Goal: Contribute content: Contribute content

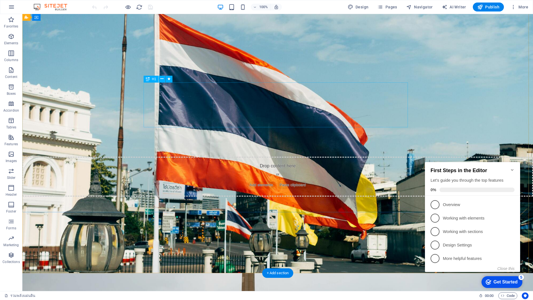
scroll to position [158, 0]
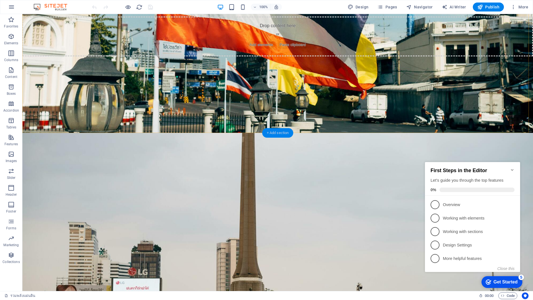
click at [273, 133] on div "+ Add section" at bounding box center [277, 133] width 31 height 10
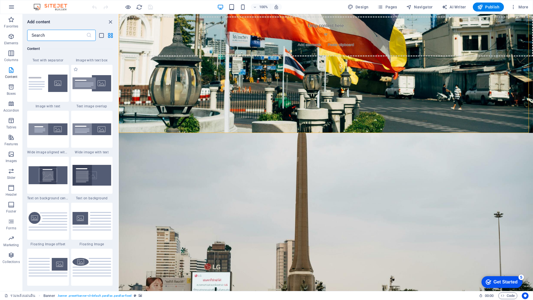
scroll to position [1008, 0]
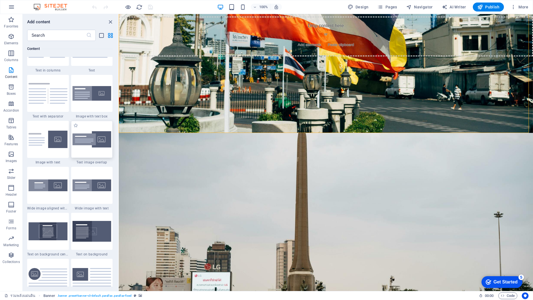
click at [101, 139] on img at bounding box center [92, 139] width 39 height 17
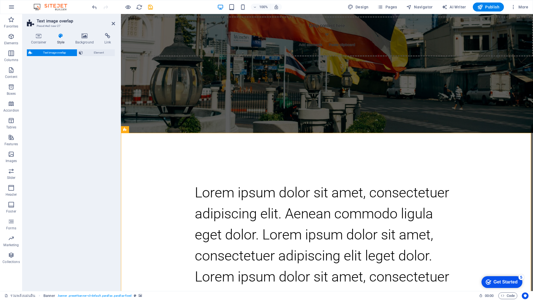
select select "rem"
select select "px"
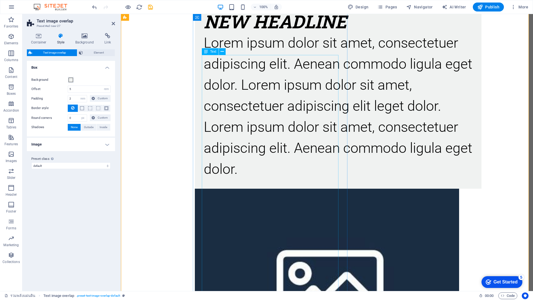
scroll to position [288, 0]
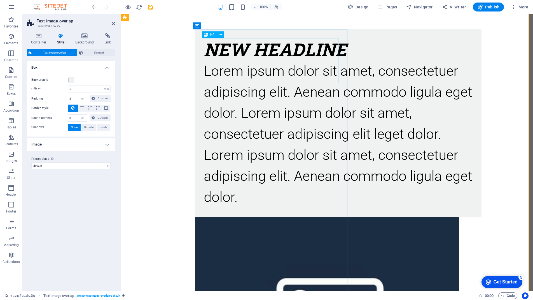
click at [220, 51] on div "New headline" at bounding box center [338, 49] width 269 height 22
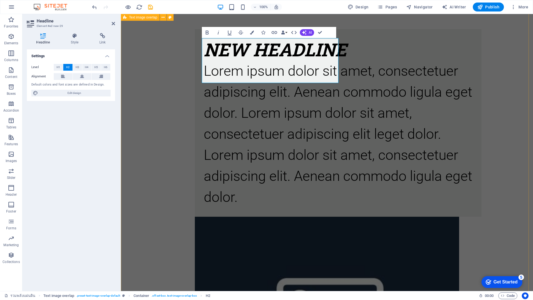
click at [378, 116] on div "New headline Lorem ipsum dolor sit amet, consectetuer adipiscing elit. Aenean c…" at bounding box center [327, 218] width 412 height 432
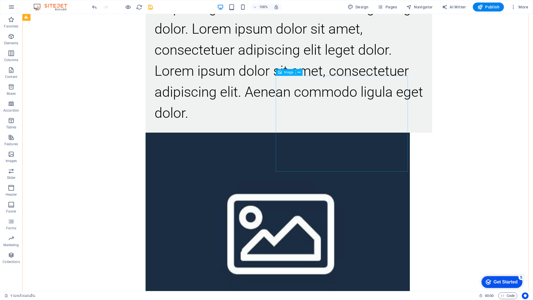
scroll to position [260, 0]
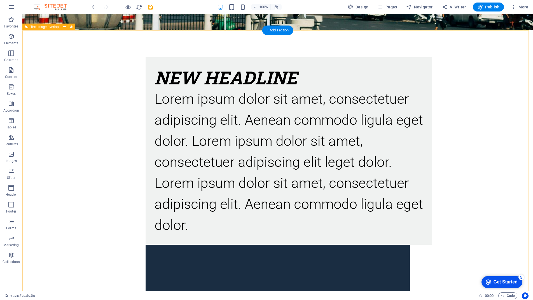
click at [389, 111] on div "New headline Lorem ipsum dolor sit amet, consectetuer adipiscing elit. Aenean c…" at bounding box center [277, 246] width 511 height 432
click at [64, 29] on icon at bounding box center [64, 27] width 3 height 6
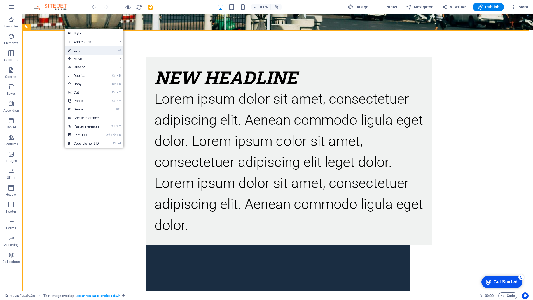
click at [87, 47] on link "⏎ Edit" at bounding box center [84, 50] width 38 height 8
select select "rem"
select select "px"
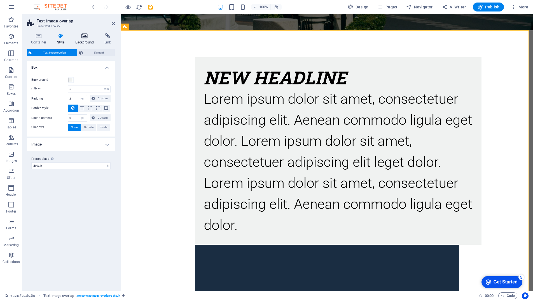
click at [80, 36] on icon at bounding box center [84, 36] width 27 height 6
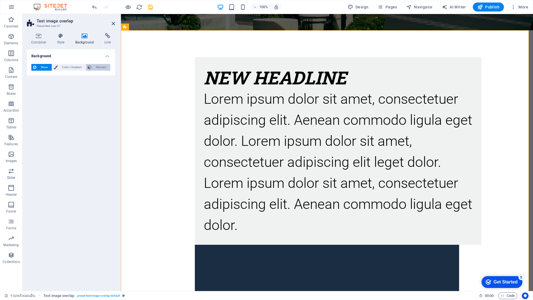
click at [104, 68] on span "Element" at bounding box center [100, 67] width 15 height 7
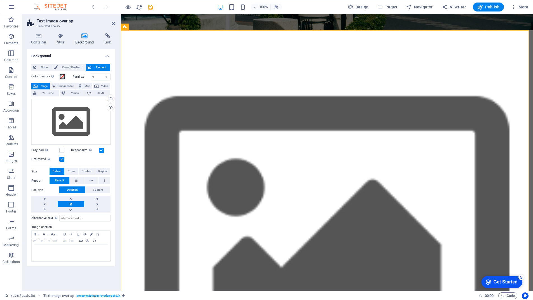
click at [84, 38] on icon at bounding box center [84, 36] width 27 height 6
click at [78, 66] on span "Color / Gradient" at bounding box center [71, 67] width 25 height 7
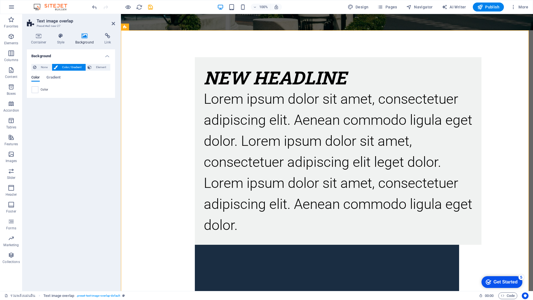
click at [87, 38] on icon at bounding box center [84, 36] width 27 height 6
click at [43, 67] on span "None" at bounding box center [44, 67] width 12 height 7
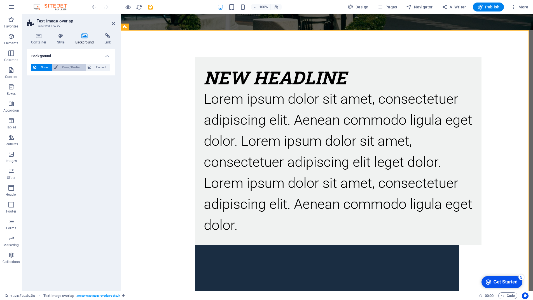
click at [81, 67] on span "Color / Gradient" at bounding box center [71, 67] width 25 height 7
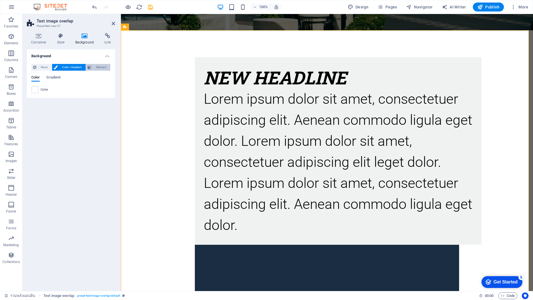
click at [96, 67] on span "Element" at bounding box center [100, 67] width 15 height 7
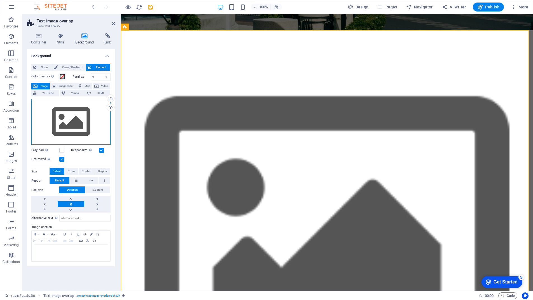
click at [71, 114] on div "Drag files here, click to choose files or select files from Files or our free s…" at bounding box center [70, 122] width 79 height 46
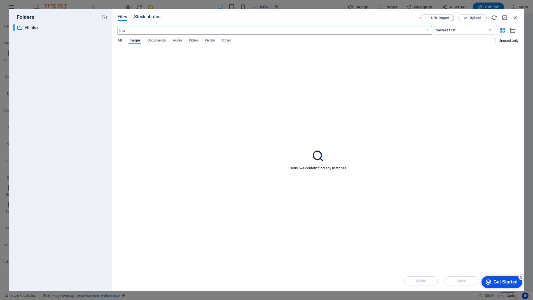
type input "thia"
click at [156, 15] on span "Stock photos" at bounding box center [147, 16] width 26 height 7
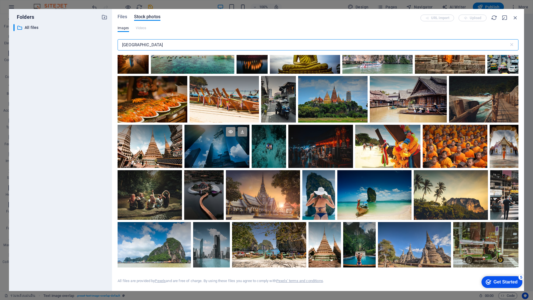
scroll to position [56, 0]
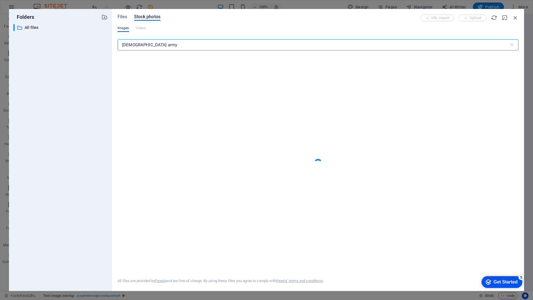
type input "[DEMOGRAPHIC_DATA] army"
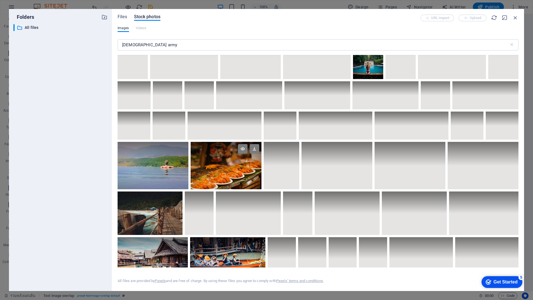
scroll to position [1672, 0]
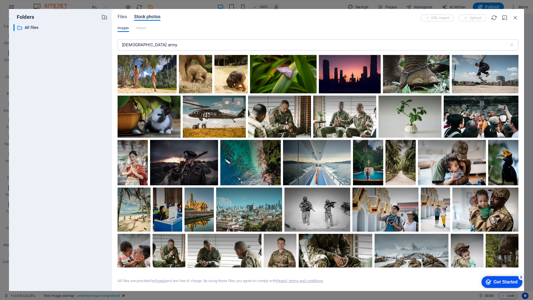
click at [244, 100] on icon at bounding box center [239, 103] width 10 height 10
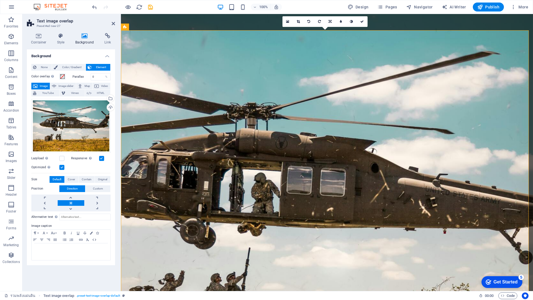
scroll to position [204, 0]
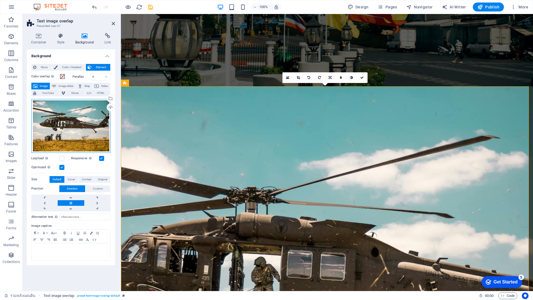
click at [76, 120] on div "Drag files here, click to choose files or select files from Files or our free s…" at bounding box center [70, 126] width 79 height 54
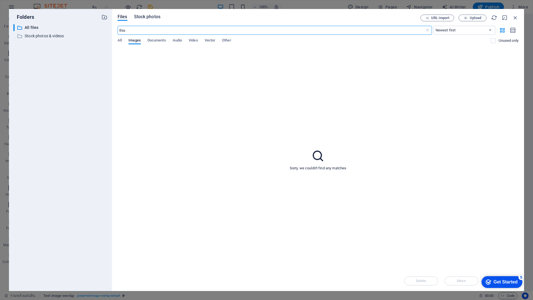
click at [149, 18] on span "Stock photos" at bounding box center [147, 16] width 26 height 7
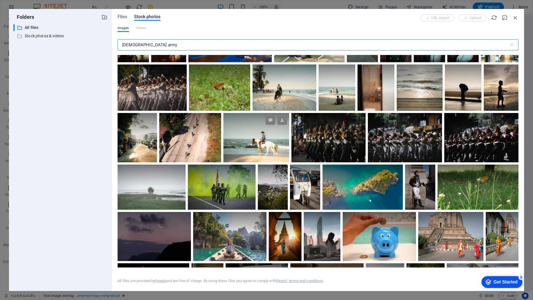
scroll to position [168, 0]
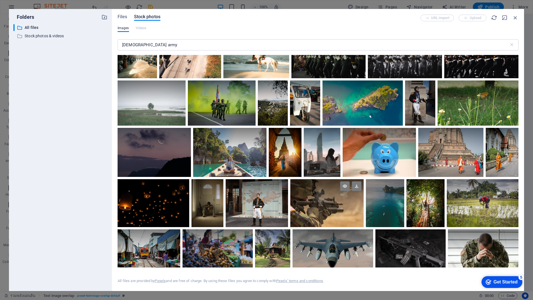
click at [334, 201] on div at bounding box center [326, 191] width 73 height 24
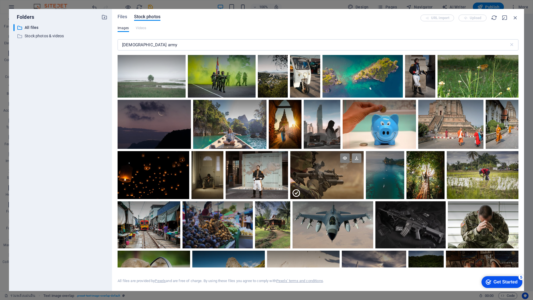
click at [352, 160] on icon at bounding box center [357, 158] width 10 height 10
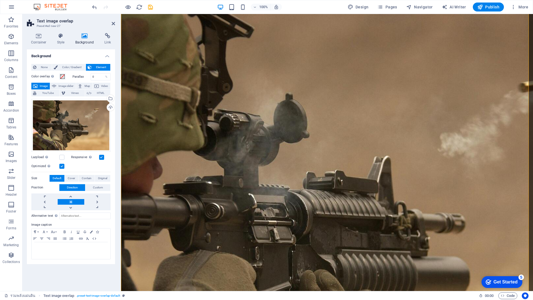
scroll to position [392, 0]
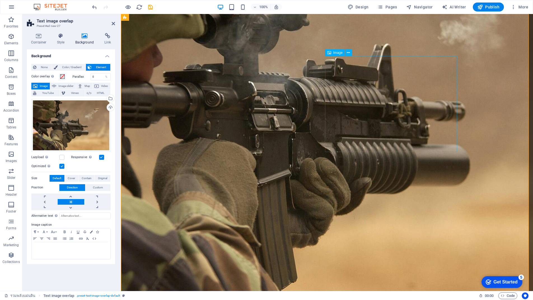
select select "%"
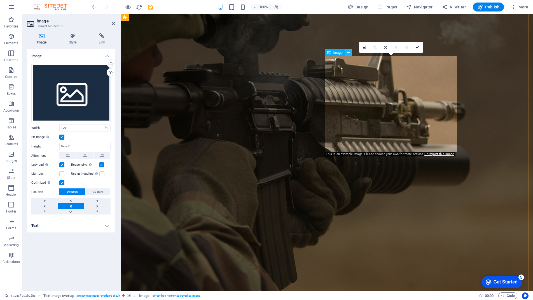
click at [348, 53] on icon at bounding box center [348, 53] width 3 height 6
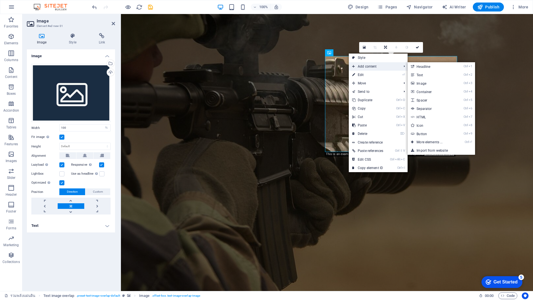
click at [368, 66] on span "Add content" at bounding box center [374, 66] width 50 height 8
click at [424, 83] on link "Ctrl 3 Image" at bounding box center [431, 83] width 46 height 8
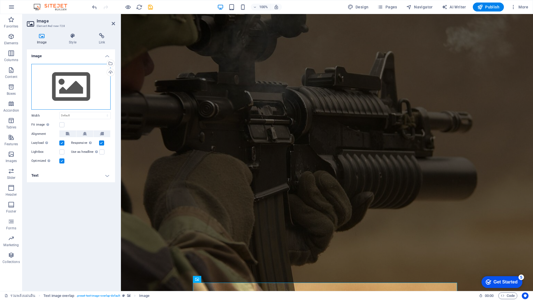
click at [86, 81] on div "Drag files here, click to choose files or select files from Files or our free s…" at bounding box center [70, 87] width 79 height 46
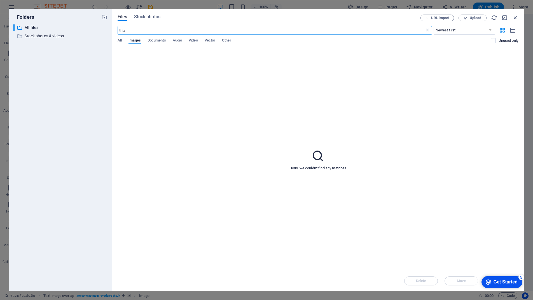
drag, startPoint x: 129, startPoint y: 31, endPoint x: 112, endPoint y: 32, distance: 16.8
click at [112, 32] on div "Files Stock photos URL import Upload thia ​ Newest first Oldest first Name (A-Z…" at bounding box center [318, 150] width 412 height 282
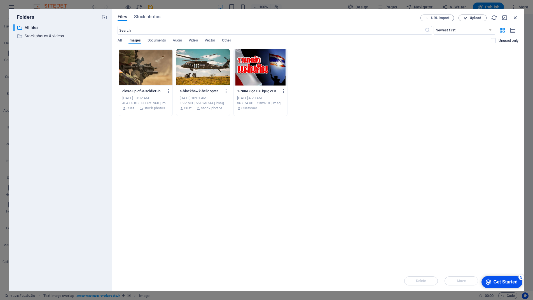
click at [475, 17] on span "Upload" at bounding box center [475, 17] width 11 height 3
click at [204, 50] on div at bounding box center [202, 67] width 53 height 36
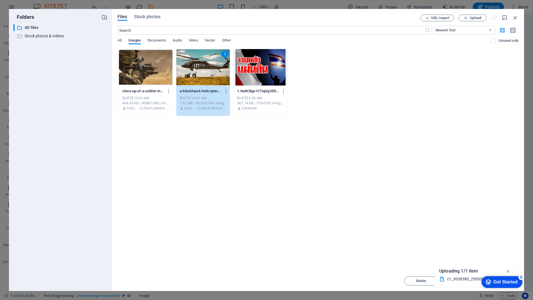
click at [368, 158] on div "Drop files here to upload them instantly close-up-of-a-soldier-in-camo-firing-a…" at bounding box center [318, 160] width 401 height 222
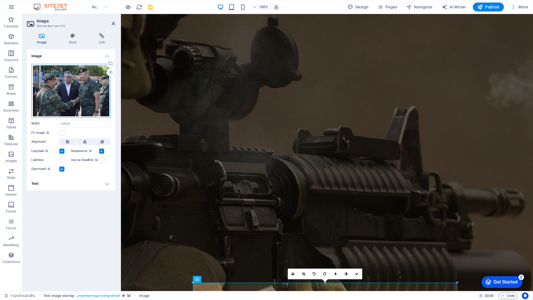
click at [64, 96] on div "Drag files here, click to choose files or select files from Files or our free s…" at bounding box center [70, 91] width 79 height 54
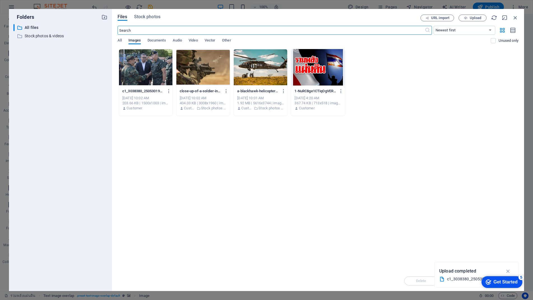
click at [140, 61] on div at bounding box center [145, 67] width 53 height 36
click at [140, 61] on div "1" at bounding box center [145, 67] width 53 height 36
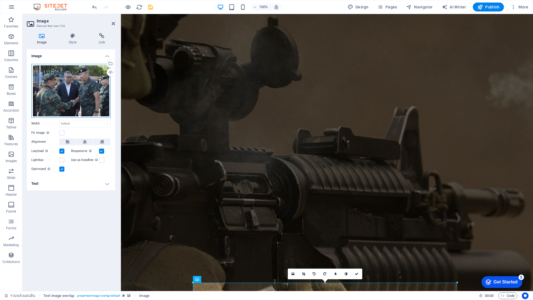
click at [74, 93] on div "Drag files here, click to choose files or select files from Files or our free s…" at bounding box center [70, 91] width 79 height 54
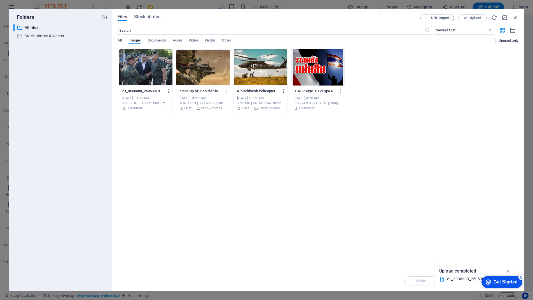
click at [151, 71] on div at bounding box center [145, 67] width 53 height 36
click at [150, 71] on div "1" at bounding box center [145, 67] width 53 height 36
click at [158, 65] on div at bounding box center [145, 67] width 53 height 36
drag, startPoint x: 32, startPoint y: 51, endPoint x: 158, endPoint y: 65, distance: 126.5
click at [158, 65] on div "1" at bounding box center [145, 67] width 53 height 36
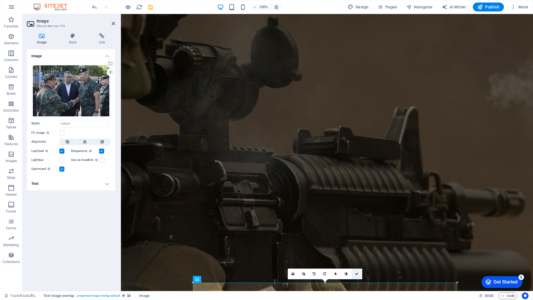
click at [356, 274] on icon at bounding box center [356, 273] width 3 height 3
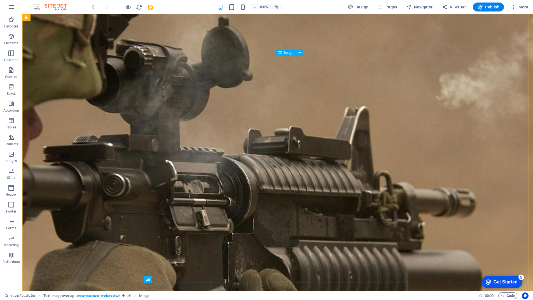
select select "%"
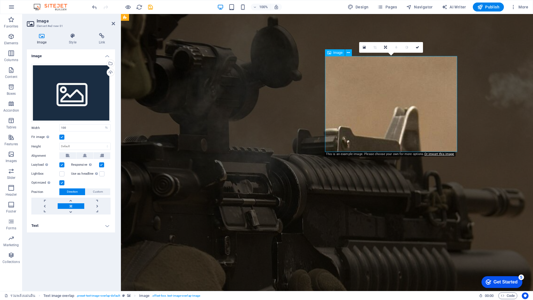
click at [48, 99] on div "Drag files here, click to choose files or select files from Files or our free s…" at bounding box center [70, 93] width 79 height 58
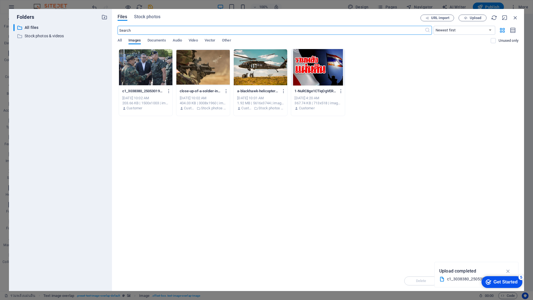
click at [148, 64] on div at bounding box center [145, 67] width 53 height 36
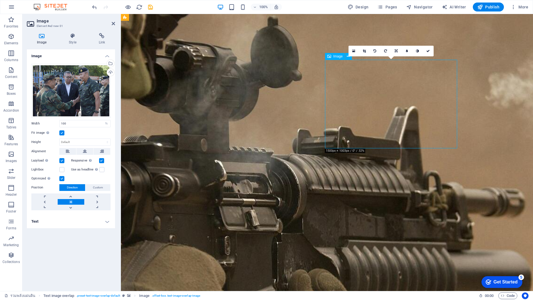
drag, startPoint x: 380, startPoint y: 106, endPoint x: 398, endPoint y: 104, distance: 18.0
drag, startPoint x: 390, startPoint y: 101, endPoint x: 410, endPoint y: 101, distance: 20.2
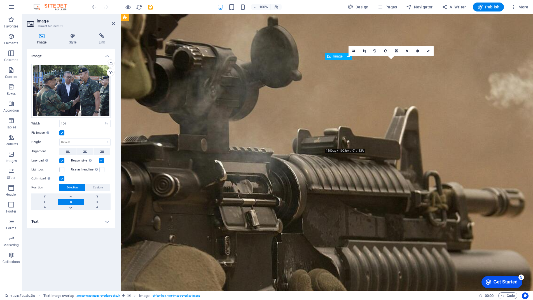
click at [365, 50] on icon at bounding box center [364, 50] width 3 height 3
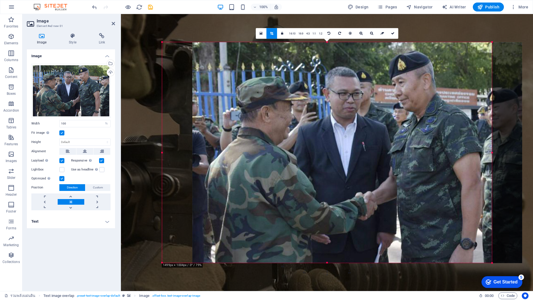
drag, startPoint x: 360, startPoint y: 106, endPoint x: 391, endPoint y: 105, distance: 30.3
click at [391, 105] on div at bounding box center [357, 152] width 330 height 221
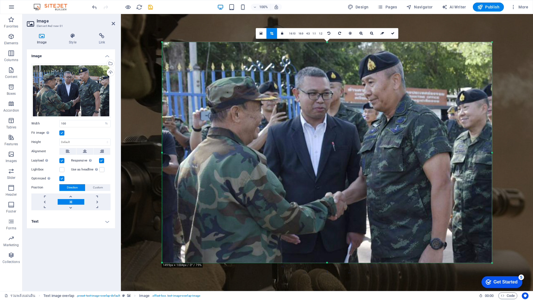
click at [406, 112] on div at bounding box center [327, 152] width 330 height 221
click at [391, 34] on icon at bounding box center [392, 33] width 3 height 3
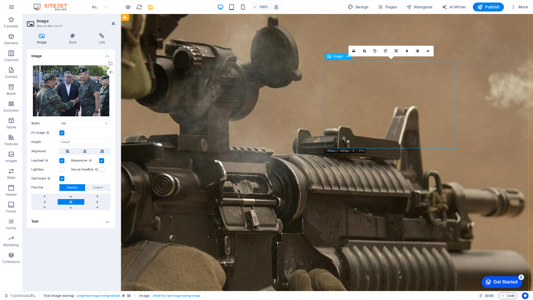
click at [366, 50] on icon at bounding box center [364, 50] width 3 height 3
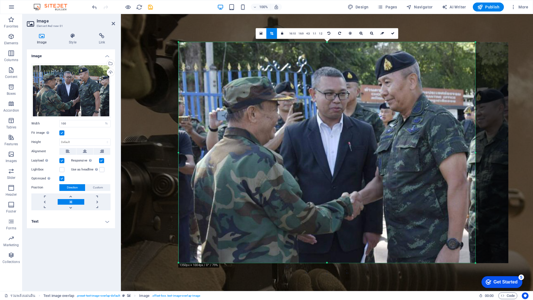
drag, startPoint x: 491, startPoint y: 152, endPoint x: 458, endPoint y: 151, distance: 32.8
click at [458, 151] on div "180 170 160 150 140 130 120 110 100 90 80 70 60 50 40 30 20 10 0 -10 -20 -30 -4…" at bounding box center [327, 152] width 297 height 220
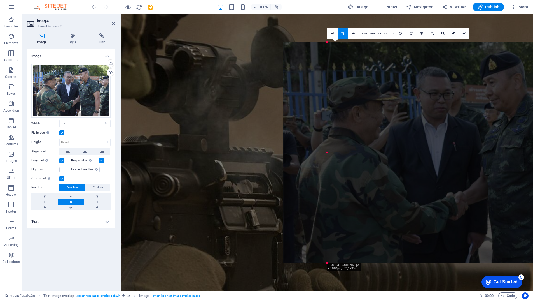
drag, startPoint x: 467, startPoint y: 112, endPoint x: 423, endPoint y: 110, distance: 43.7
click at [423, 110] on div at bounding box center [448, 152] width 330 height 220
click at [461, 33] on link at bounding box center [464, 33] width 11 height 11
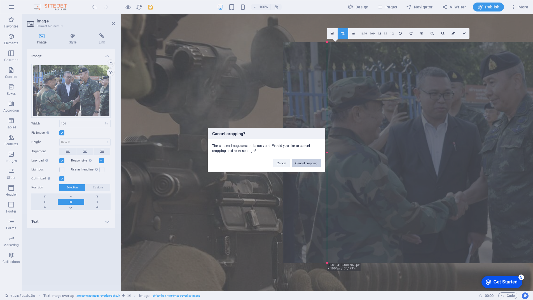
click at [301, 164] on button "Cancel cropping" at bounding box center [306, 163] width 29 height 8
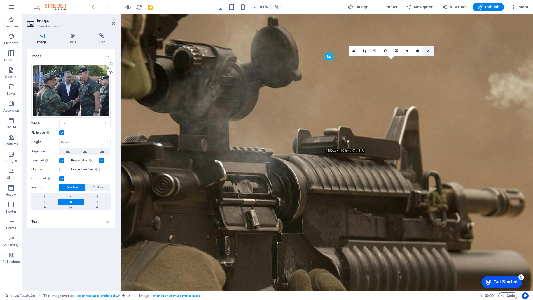
click at [429, 50] on icon at bounding box center [427, 50] width 3 height 3
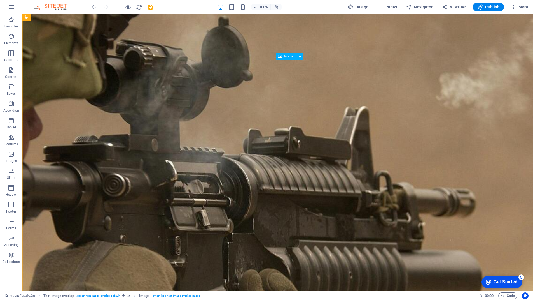
select select "%"
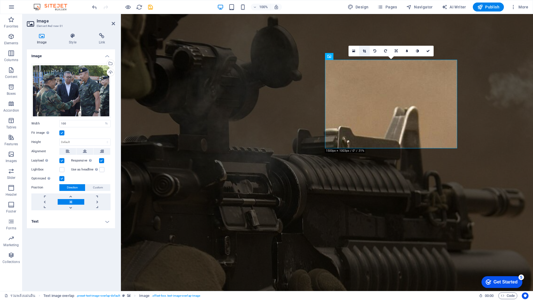
click at [366, 52] on link at bounding box center [364, 51] width 11 height 11
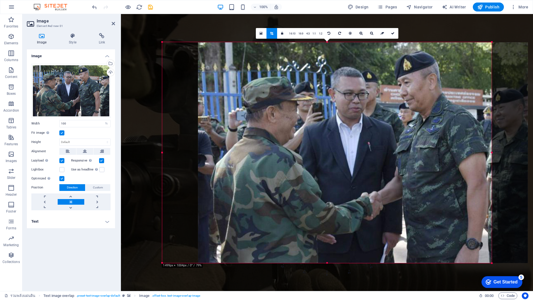
drag, startPoint x: 307, startPoint y: 111, endPoint x: 343, endPoint y: 109, distance: 35.9
click at [343, 109] on div at bounding box center [363, 152] width 330 height 221
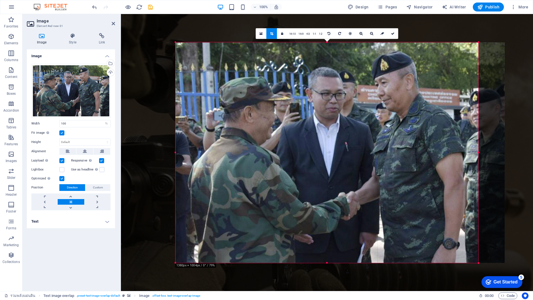
drag, startPoint x: 491, startPoint y: 153, endPoint x: 464, endPoint y: 153, distance: 27.2
click at [464, 153] on div "180 170 160 150 140 130 120 110 100 90 80 70 60 50 40 30 20 10 0 -10 -20 -30 -4…" at bounding box center [327, 152] width 303 height 220
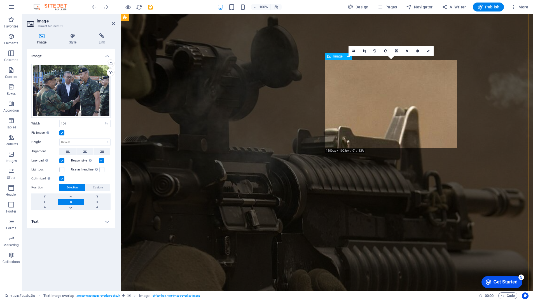
click at [366, 52] on link at bounding box center [364, 51] width 11 height 11
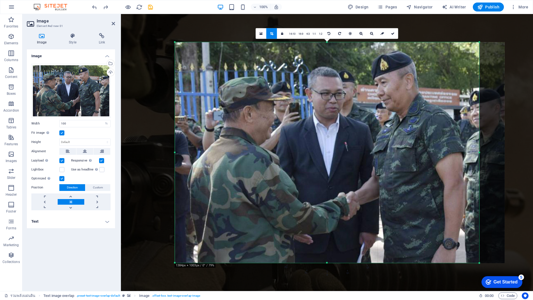
drag, startPoint x: 491, startPoint y: 152, endPoint x: 465, endPoint y: 148, distance: 25.7
click at [465, 148] on div "180 170 160 150 140 130 120 110 100 90 80 70 60 50 40 30 20 10 0 -10 -20 -30 -4…" at bounding box center [327, 152] width 304 height 220
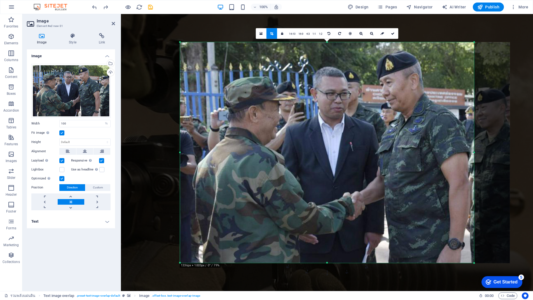
drag, startPoint x: 480, startPoint y: 153, endPoint x: 469, endPoint y: 152, distance: 10.4
click at [469, 152] on div "180 170 160 150 140 130 120 110 100 90 80 70 60 50 40 30 20 10 0 -10 -20 -30 -4…" at bounding box center [327, 152] width 294 height 220
click at [395, 33] on link at bounding box center [393, 33] width 11 height 11
type input "1049"
select select "px"
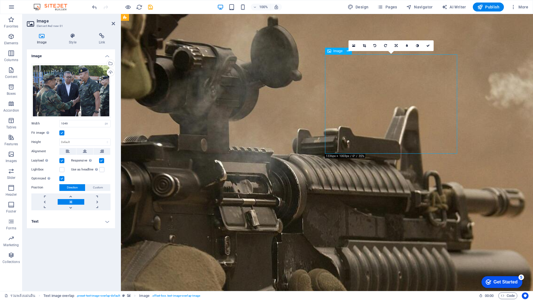
drag, startPoint x: 398, startPoint y: 92, endPoint x: 407, endPoint y: 92, distance: 9.0
click at [429, 43] on link at bounding box center [428, 45] width 11 height 11
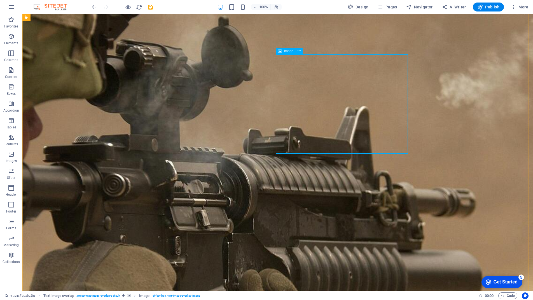
select select "px"
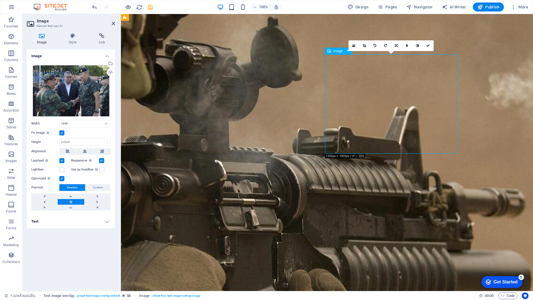
drag, startPoint x: 382, startPoint y: 87, endPoint x: 393, endPoint y: 87, distance: 10.4
click at [427, 45] on icon at bounding box center [427, 45] width 3 height 3
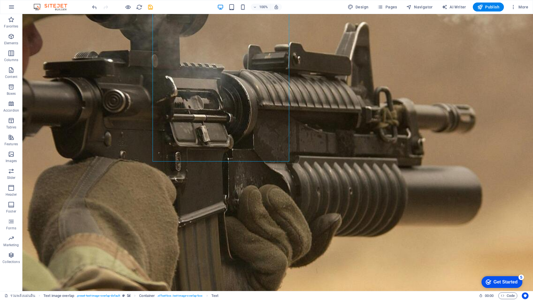
scroll to position [504, 0]
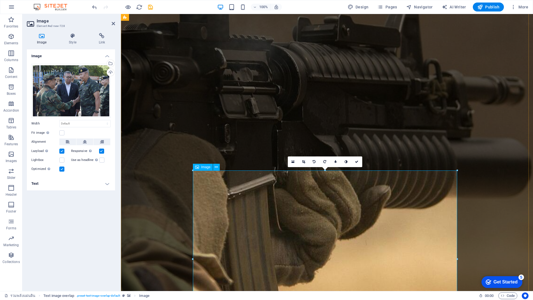
click at [199, 168] on icon at bounding box center [197, 167] width 4 height 7
click at [213, 168] on div "Image" at bounding box center [203, 167] width 20 height 7
click at [215, 167] on icon at bounding box center [216, 167] width 3 height 6
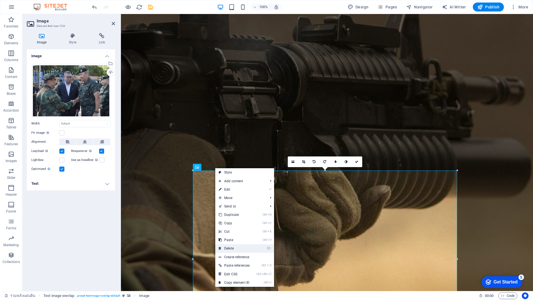
click at [233, 249] on link "⌦ Delete" at bounding box center [234, 248] width 38 height 8
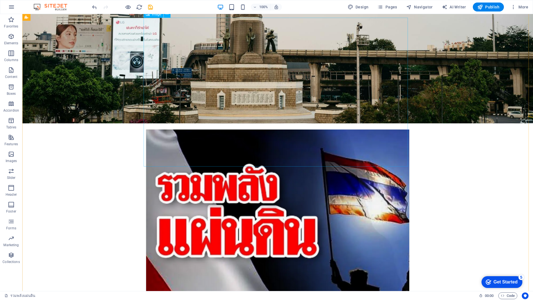
scroll to position [1176, 0]
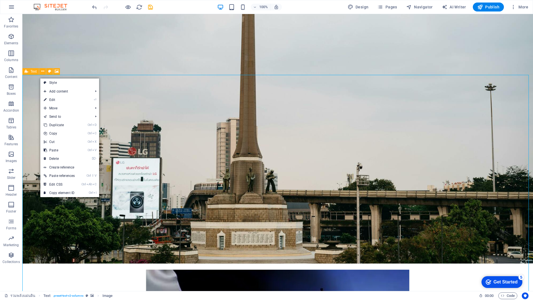
click at [25, 71] on icon at bounding box center [27, 71] width 4 height 7
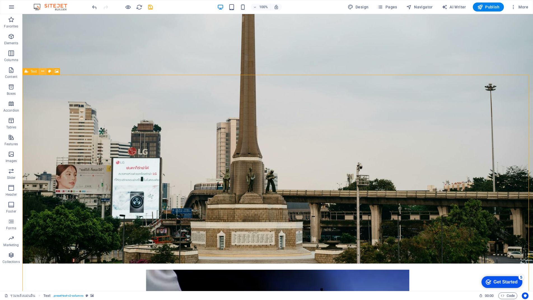
click at [43, 71] on icon at bounding box center [42, 71] width 3 height 6
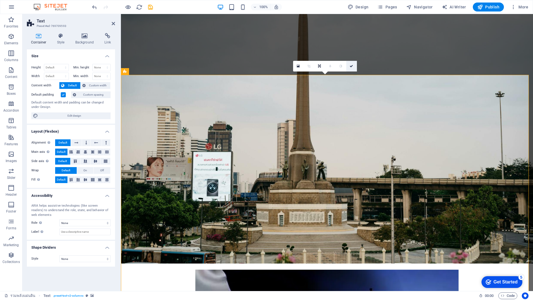
click at [353, 67] on link at bounding box center [351, 66] width 11 height 11
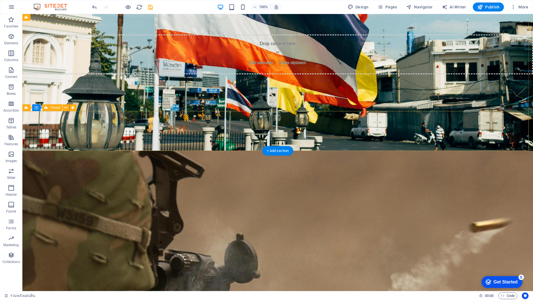
scroll to position [168, 0]
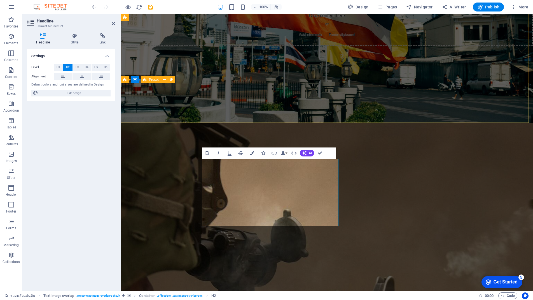
scroll to position [153, 6]
drag, startPoint x: 281, startPoint y: 218, endPoint x: 188, endPoint y: 161, distance: 110.1
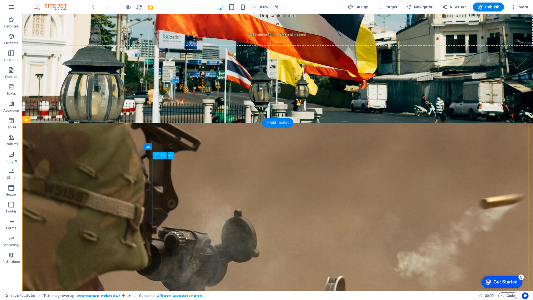
scroll to position [252, 0]
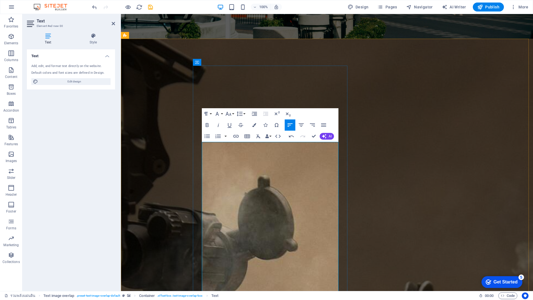
scroll to position [7562, 8]
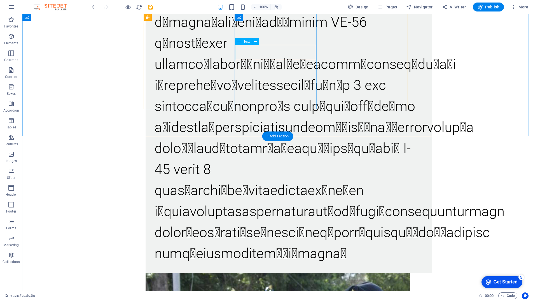
scroll to position [1036, 0]
